Goal: Use online tool/utility: Utilize a website feature to perform a specific function

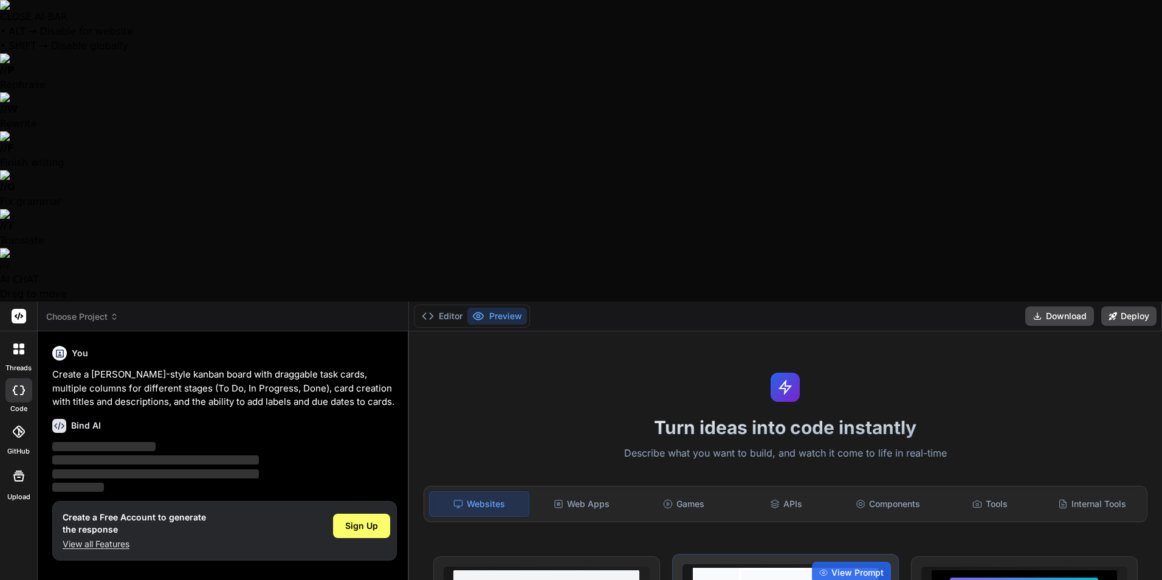
type textarea "x"
click at [591, 491] on div "Web Apps" at bounding box center [582, 504] width 100 height 26
